Goal: Information Seeking & Learning: Learn about a topic

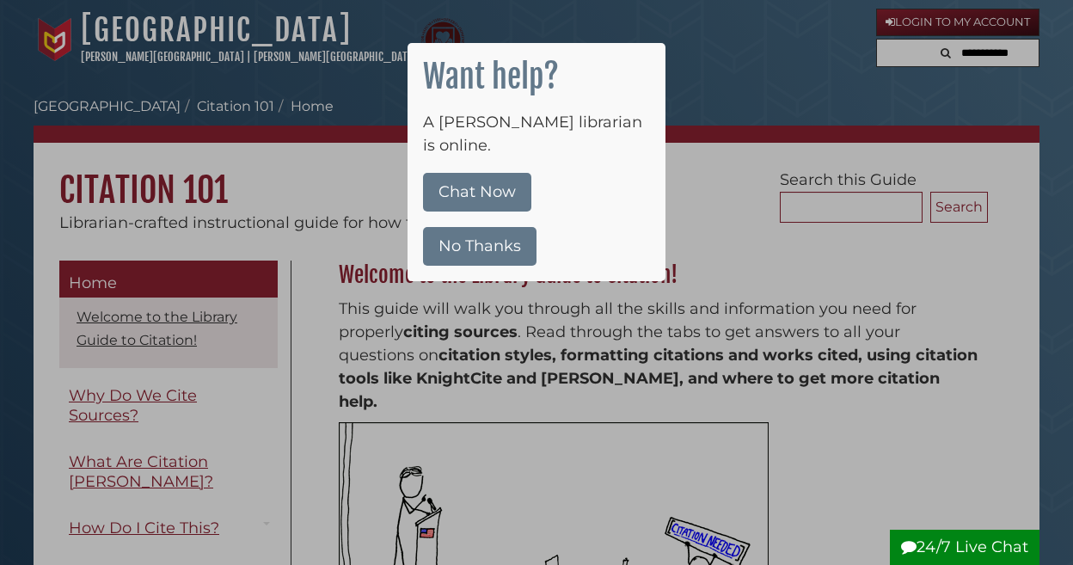
click at [522, 227] on button "No Thanks" at bounding box center [479, 246] width 113 height 39
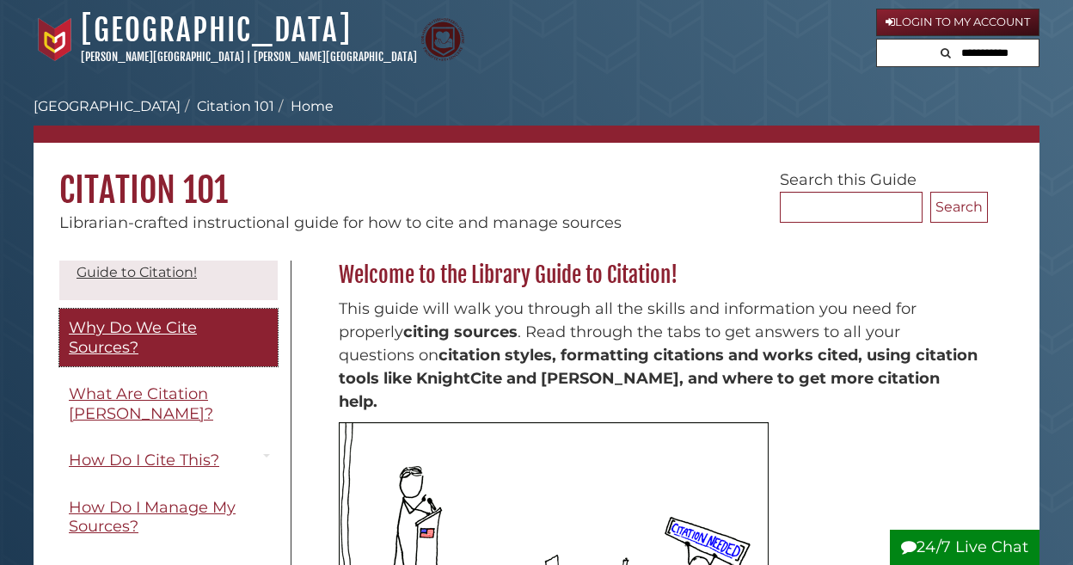
scroll to position [66, 0]
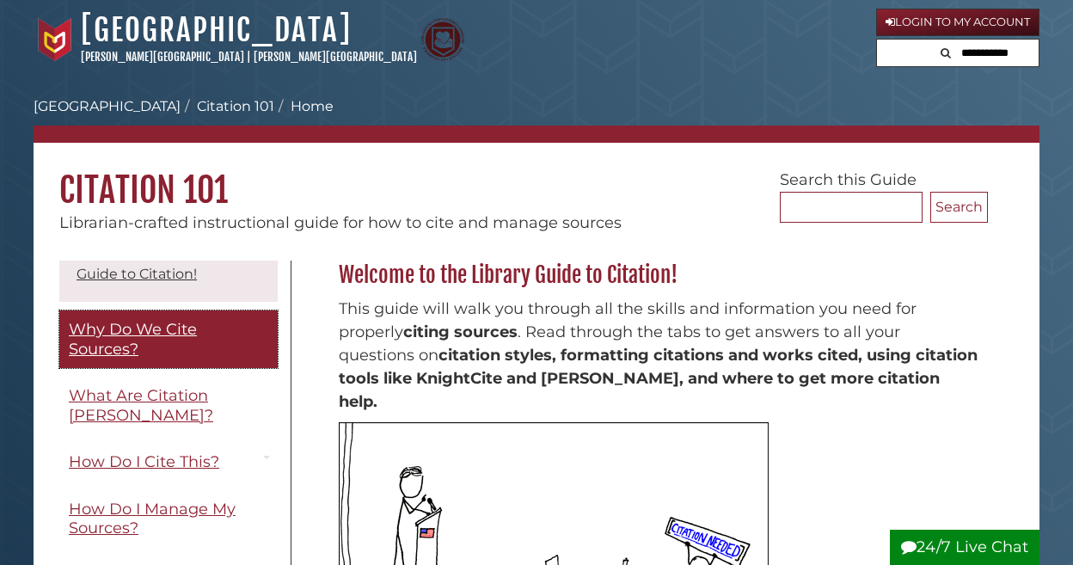
click at [161, 331] on span "Why Do We Cite Sources?" at bounding box center [133, 339] width 128 height 39
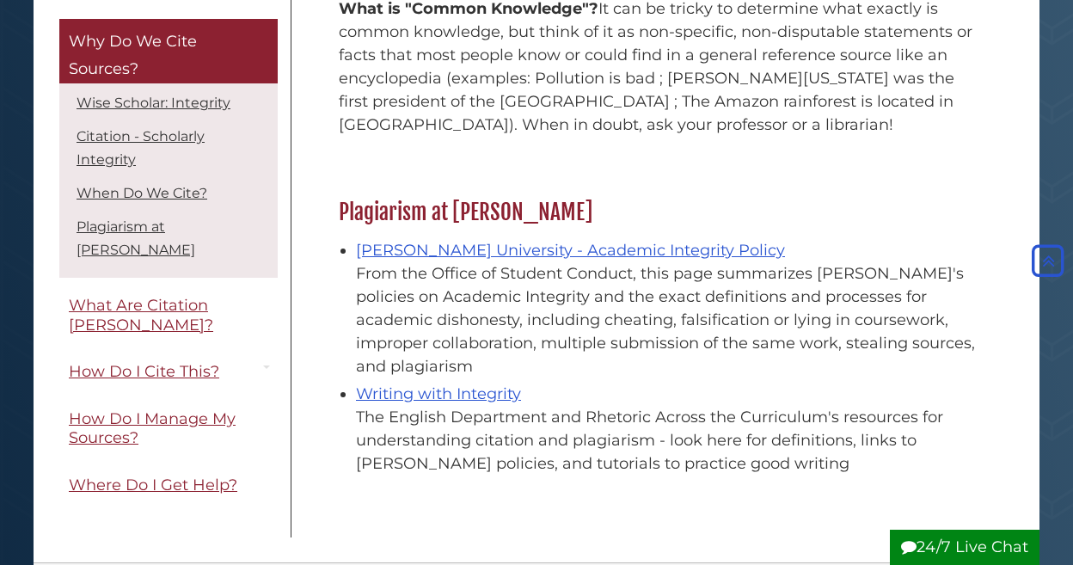
scroll to position [1893, 0]
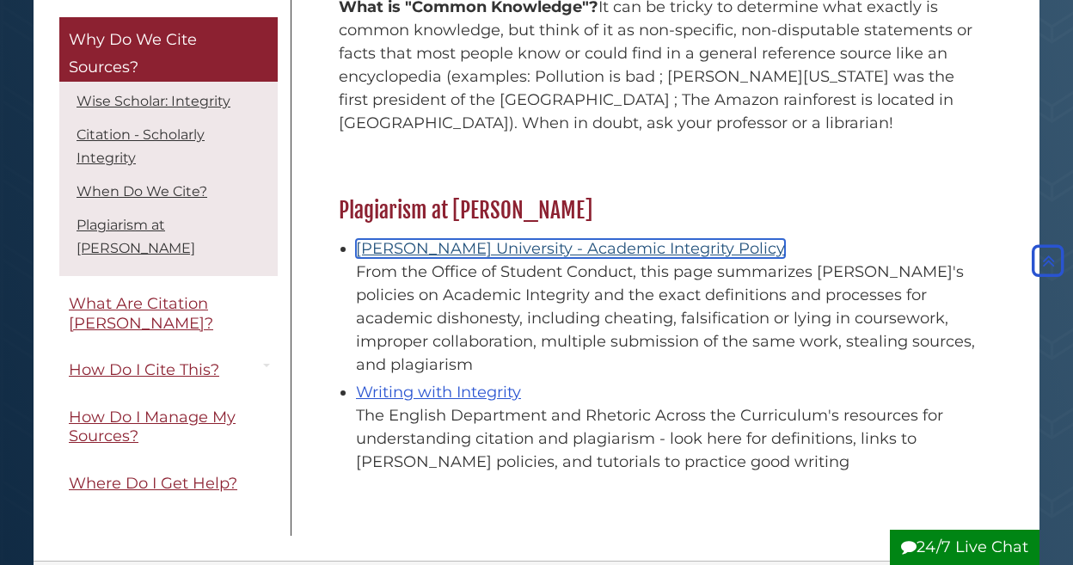
click at [636, 239] on link "Calvin University - Academic Integrity Policy" at bounding box center [570, 248] width 429 height 19
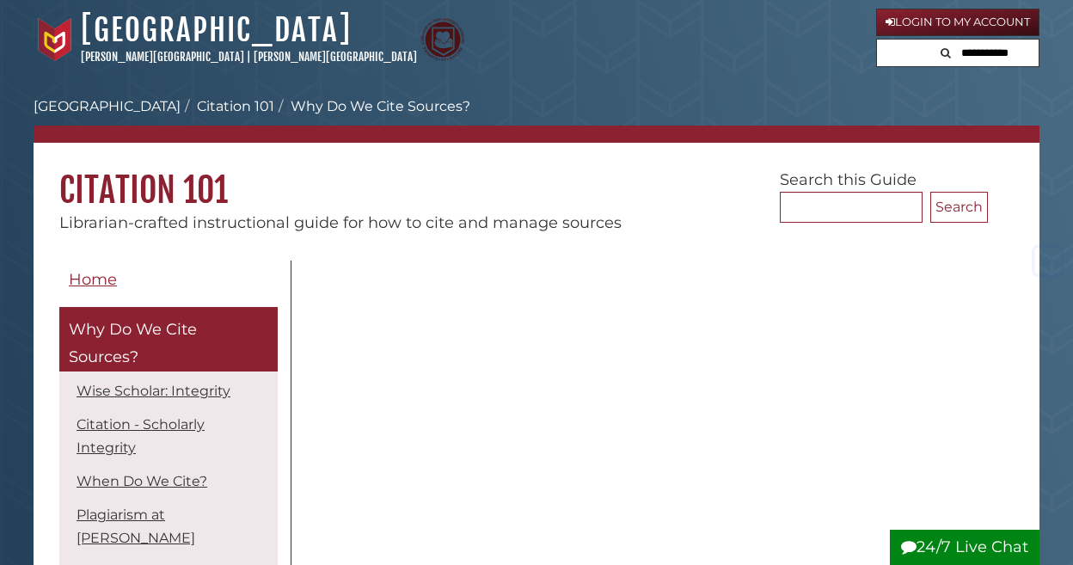
scroll to position [1891, 0]
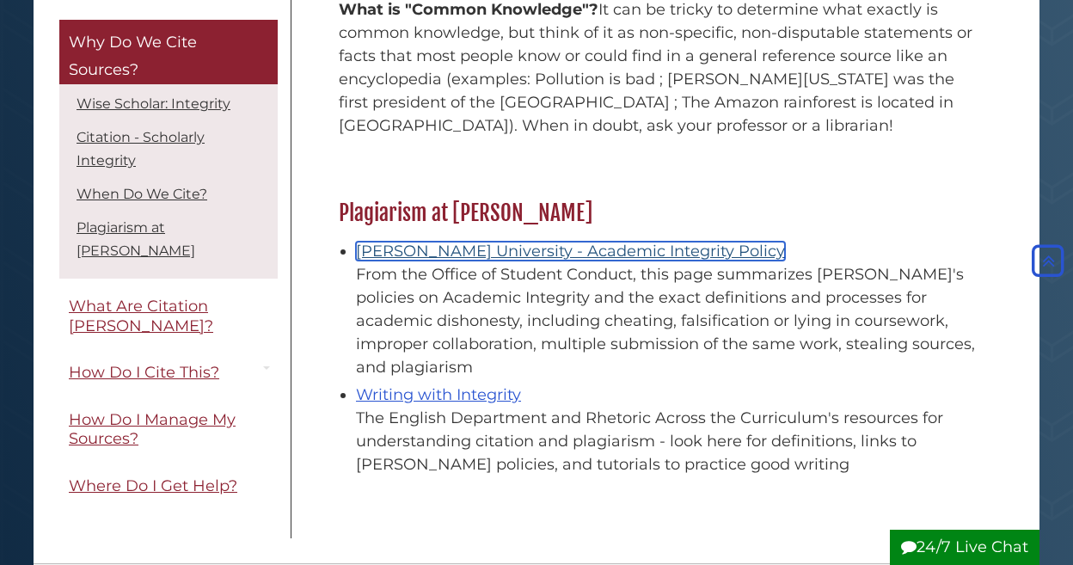
click at [565, 242] on link "[PERSON_NAME] University - Academic Integrity Policy" at bounding box center [570, 251] width 429 height 19
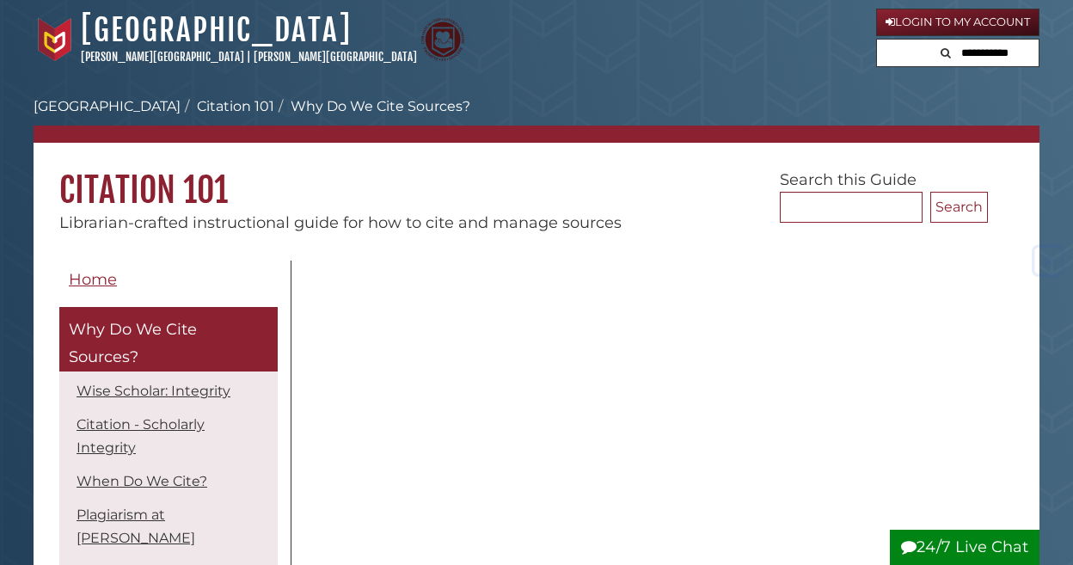
scroll to position [1888, 0]
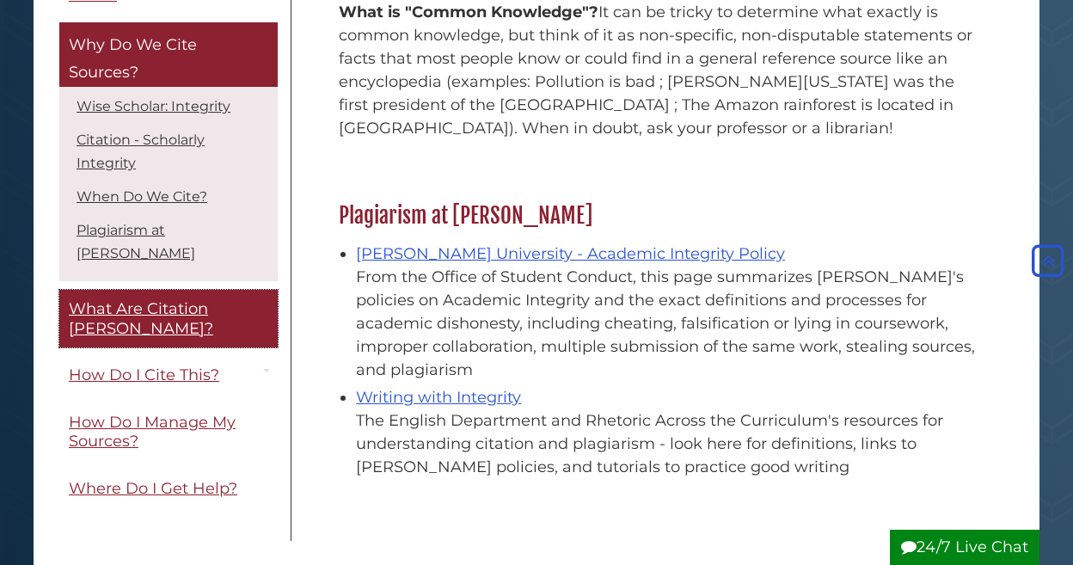
click at [120, 299] on span "What Are Citation [PERSON_NAME]?" at bounding box center [141, 318] width 144 height 39
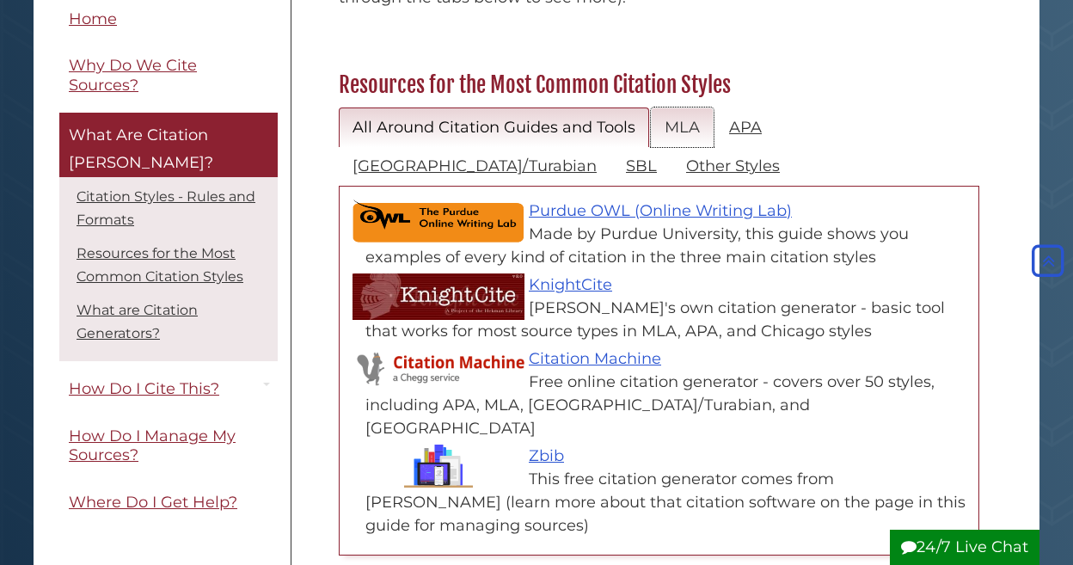
scroll to position [785, 0]
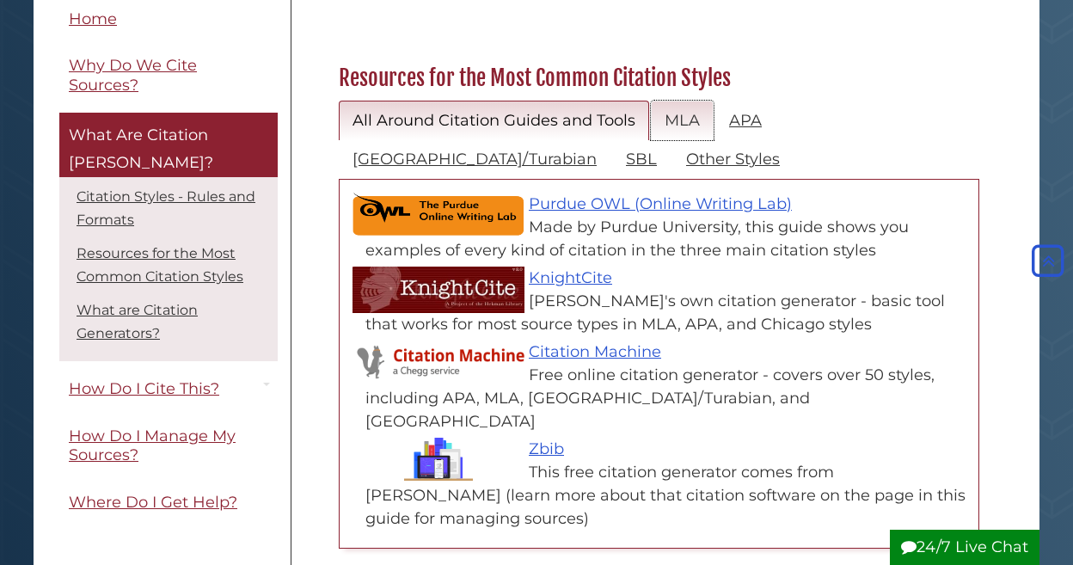
click at [680, 101] on link "MLA" at bounding box center [682, 121] width 63 height 40
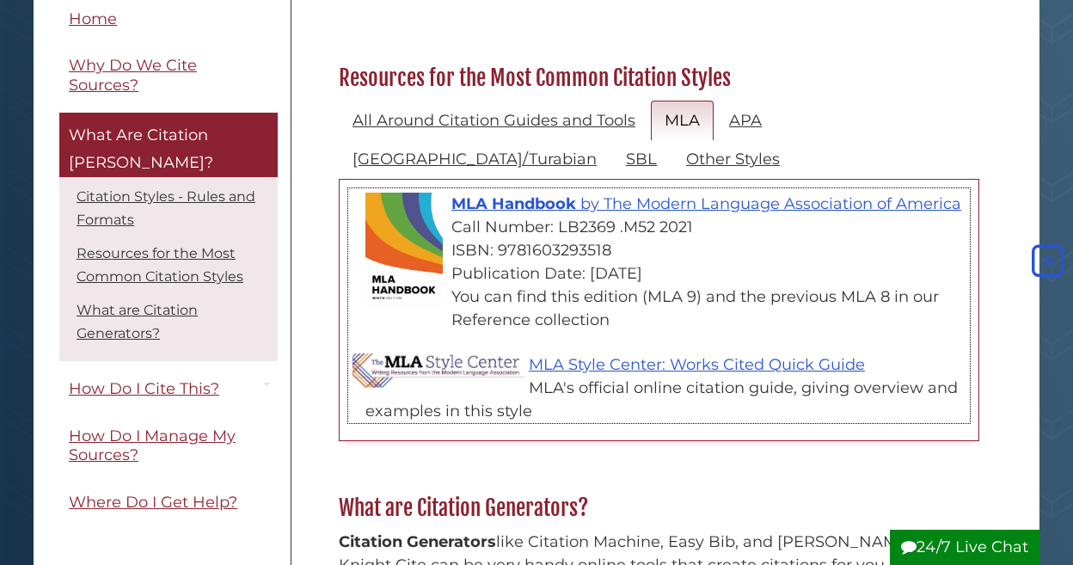
click at [667, 216] on div "Call Number: LB2369 .M52 2021" at bounding box center [667, 227] width 604 height 23
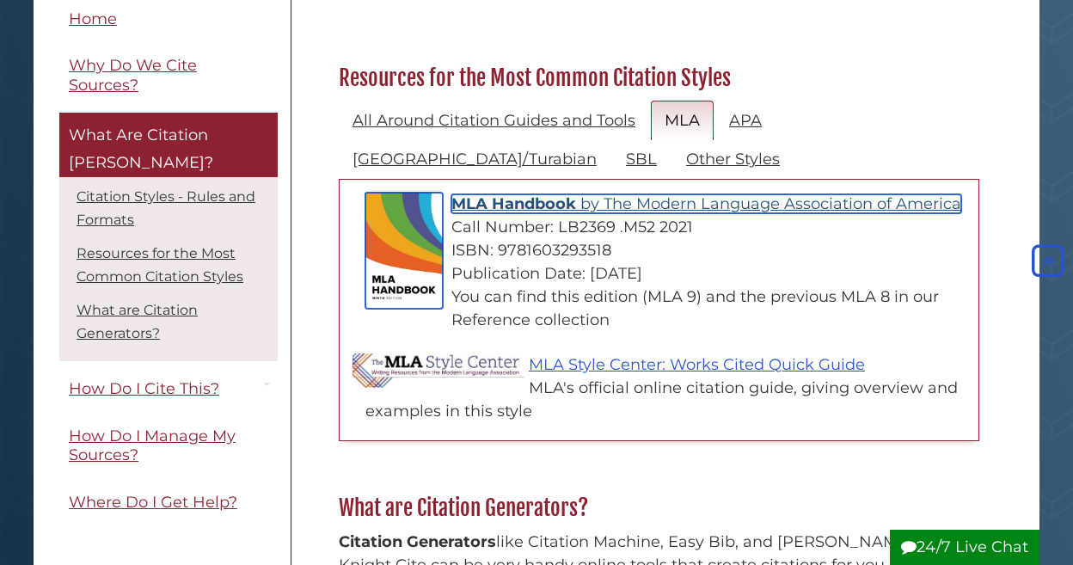
click at [659, 194] on span "The Modern Language Association of America" at bounding box center [783, 203] width 358 height 19
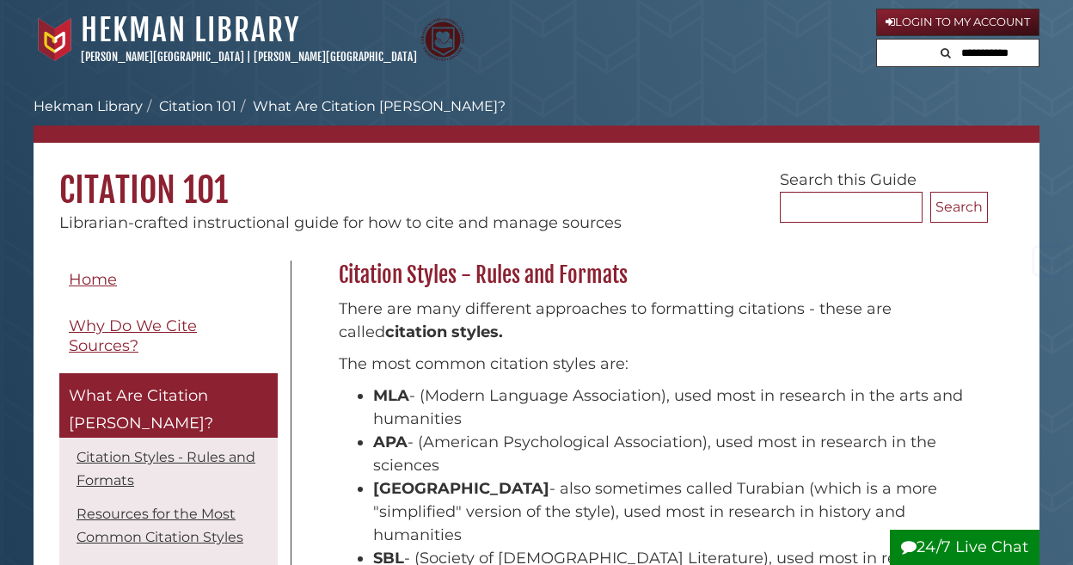
scroll to position [785, 0]
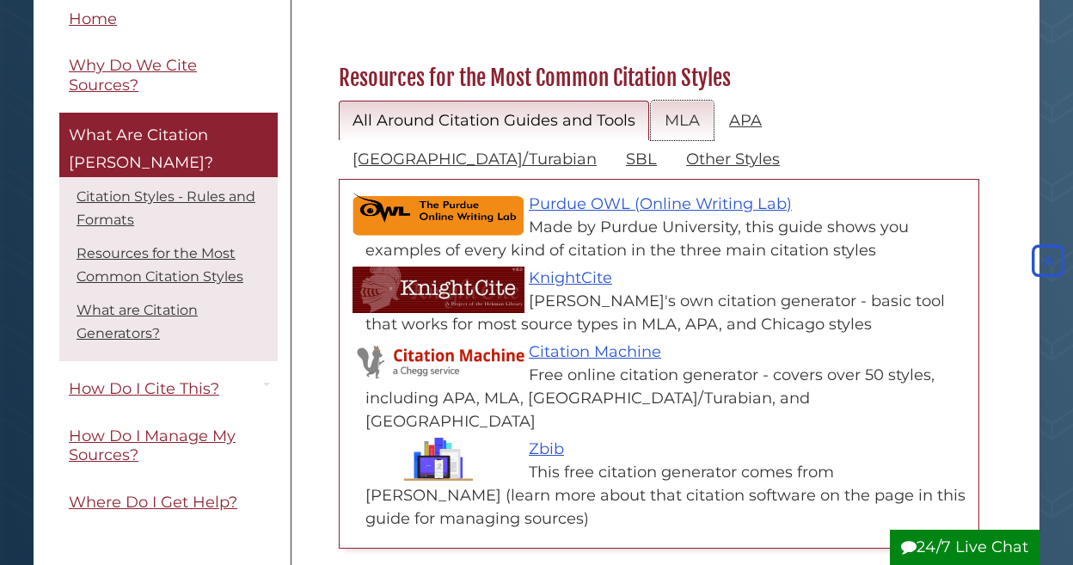
click at [661, 101] on link "MLA" at bounding box center [682, 121] width 63 height 40
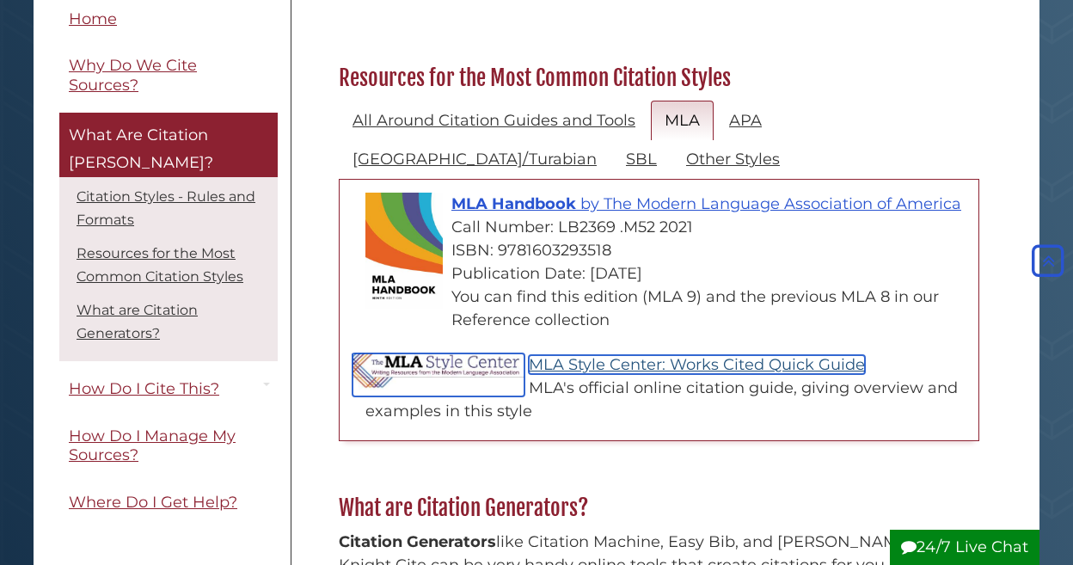
click at [602, 355] on link "MLA Style Center: Works Cited Quick Guide" at bounding box center [697, 364] width 336 height 19
